Goal: Task Accomplishment & Management: Manage account settings

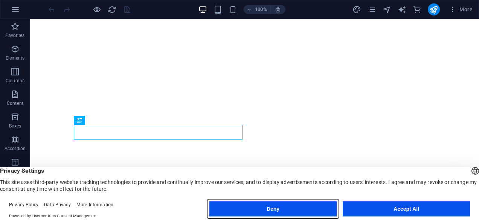
click at [314, 209] on button "Deny" at bounding box center [272, 208] width 127 height 15
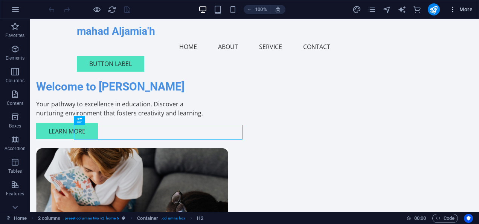
click at [462, 8] on span "More" at bounding box center [461, 10] width 24 height 8
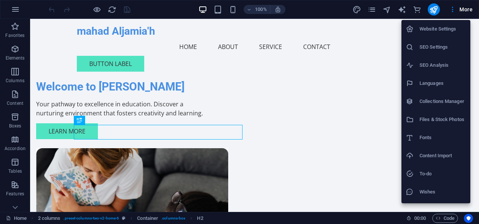
click at [440, 34] on li "Website Settings" at bounding box center [435, 29] width 69 height 18
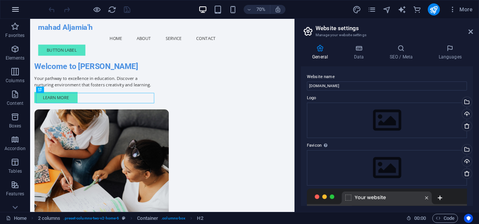
click at [18, 10] on icon "button" at bounding box center [15, 9] width 9 height 9
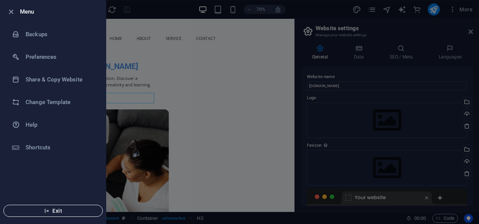
click at [57, 209] on span "Exit" at bounding box center [53, 210] width 87 height 6
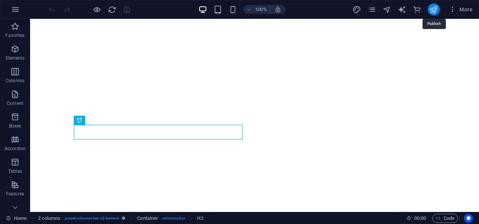
click at [431, 8] on icon "publish" at bounding box center [433, 9] width 9 height 9
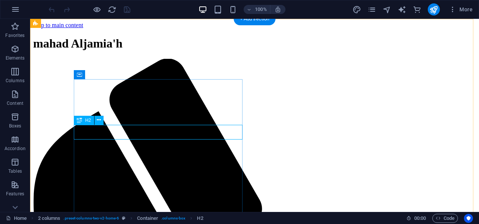
click at [98, 119] on icon at bounding box center [99, 120] width 4 height 8
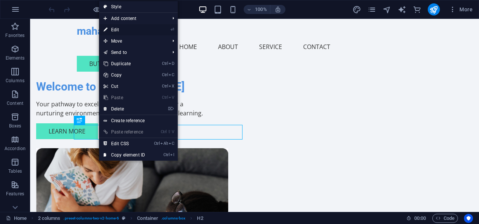
click at [128, 29] on link "⏎ Edit" at bounding box center [124, 29] width 50 height 11
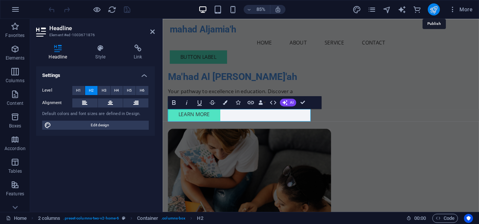
click at [434, 8] on icon "publish" at bounding box center [433, 9] width 9 height 9
checkbox input "false"
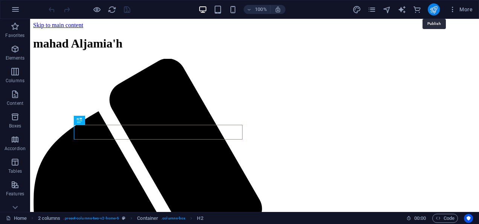
click at [436, 11] on icon "publish" at bounding box center [433, 9] width 9 height 9
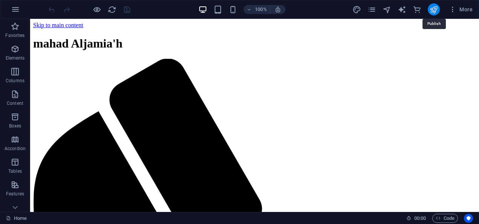
click at [436, 11] on icon "publish" at bounding box center [433, 9] width 9 height 9
click at [431, 11] on icon "publish" at bounding box center [433, 9] width 9 height 9
click at [467, 8] on span "More" at bounding box center [461, 10] width 24 height 8
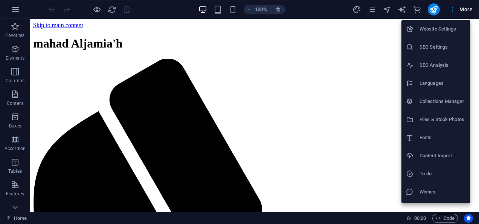
click at [429, 11] on div at bounding box center [239, 112] width 479 height 224
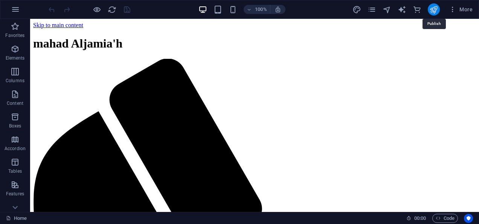
click at [435, 10] on icon "publish" at bounding box center [433, 9] width 9 height 9
click at [459, 11] on span "More" at bounding box center [461, 10] width 24 height 8
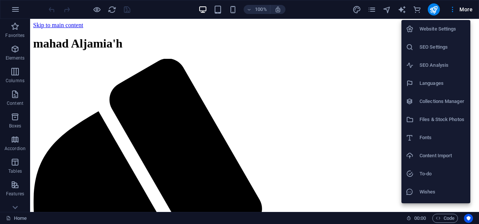
click at [426, 63] on h6 "SEO Analysis" at bounding box center [442, 65] width 46 height 9
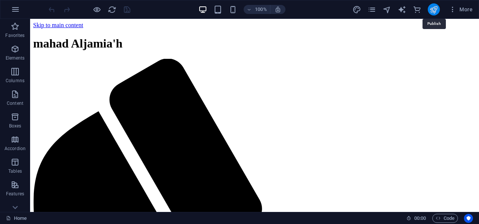
click at [432, 11] on icon "publish" at bounding box center [433, 9] width 9 height 9
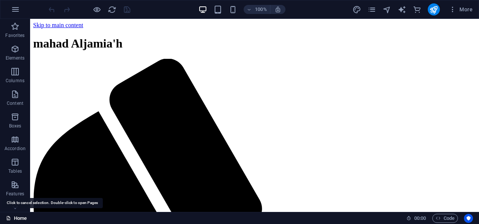
click at [11, 216] on icon at bounding box center [8, 217] width 5 height 5
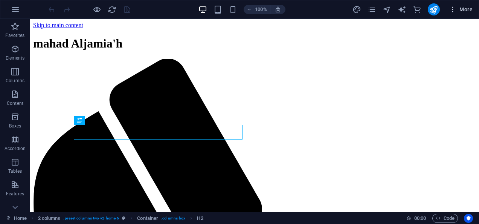
click at [452, 7] on icon "button" at bounding box center [453, 10] width 8 height 8
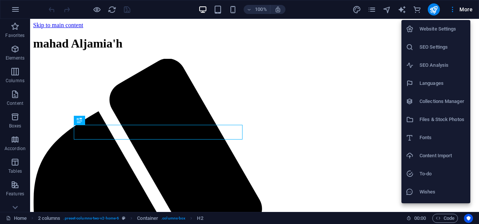
click at [434, 9] on div at bounding box center [239, 112] width 479 height 224
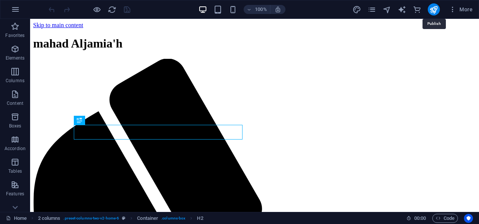
click at [434, 9] on icon "publish" at bounding box center [433, 9] width 9 height 9
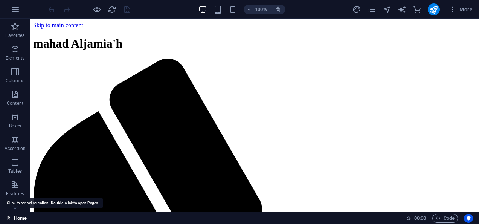
click at [14, 217] on link "Home" at bounding box center [16, 217] width 21 height 9
